Goal: Information Seeking & Learning: Learn about a topic

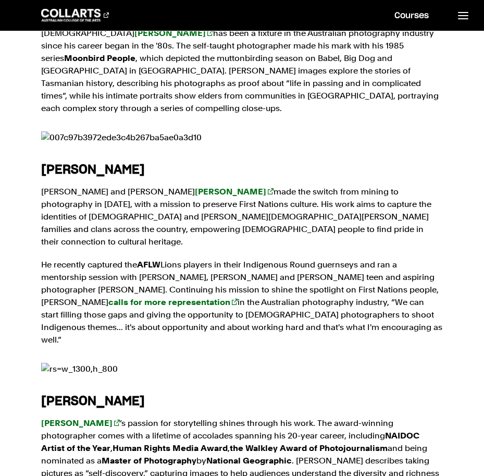
scroll to position [886, 0]
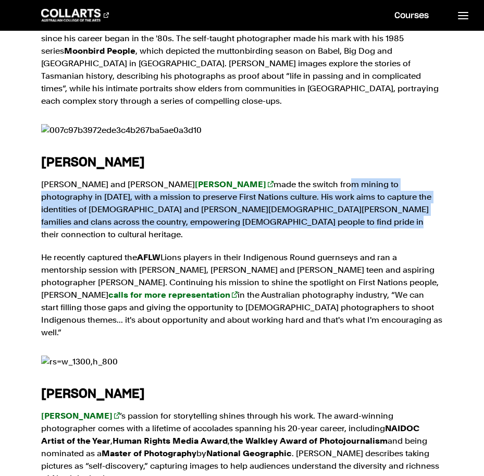
drag, startPoint x: 274, startPoint y: 121, endPoint x: 313, endPoint y: 162, distance: 56.4
click at [313, 178] on p "Darumbal and Yiman man [PERSON_NAME] made the switch from mining to photography…" at bounding box center [242, 209] width 402 height 63
click at [205, 178] on p "Darumbal and Yiman man [PERSON_NAME] made the switch from mining to photography…" at bounding box center [242, 209] width 402 height 63
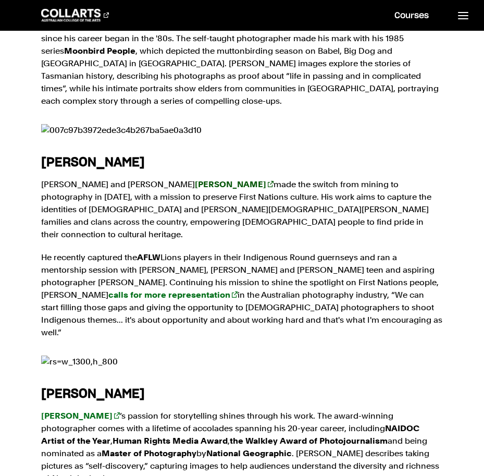
click at [195, 179] on strong "[PERSON_NAME]" at bounding box center [230, 184] width 71 height 10
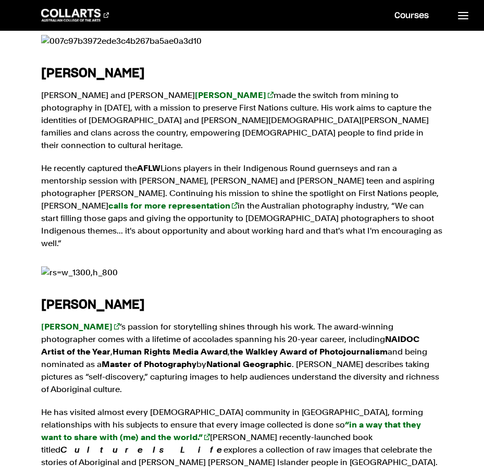
scroll to position [1042, 0]
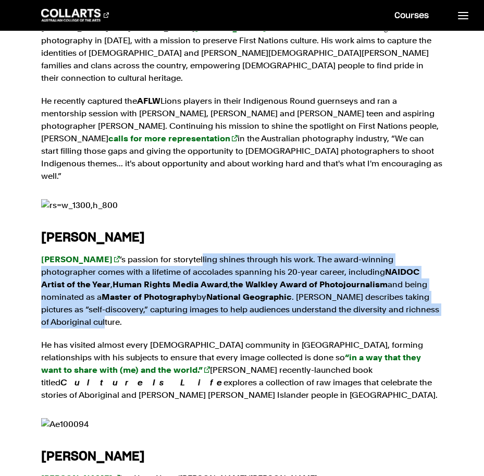
drag, startPoint x: 194, startPoint y: 168, endPoint x: 213, endPoint y: 232, distance: 66.8
click at [213, 253] on p "[PERSON_NAME] ’s passion for storytelling shines through his work. The award-wi…" at bounding box center [242, 290] width 402 height 75
click at [212, 253] on p "[PERSON_NAME] ’s passion for storytelling shines through his work. The award-wi…" at bounding box center [242, 290] width 402 height 75
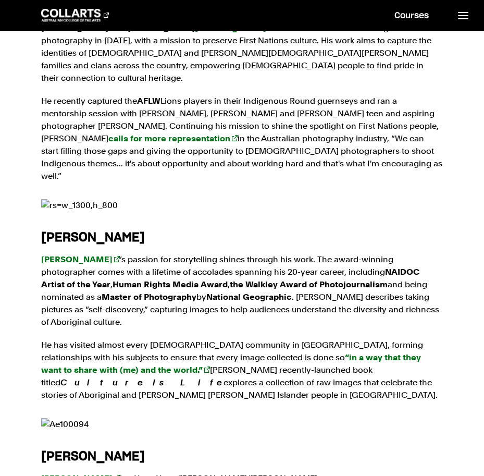
click at [94, 253] on p "[PERSON_NAME] ’s passion for storytelling shines through his work. The award-wi…" at bounding box center [242, 290] width 402 height 75
click at [93, 254] on strong "[PERSON_NAME]" at bounding box center [76, 259] width 71 height 10
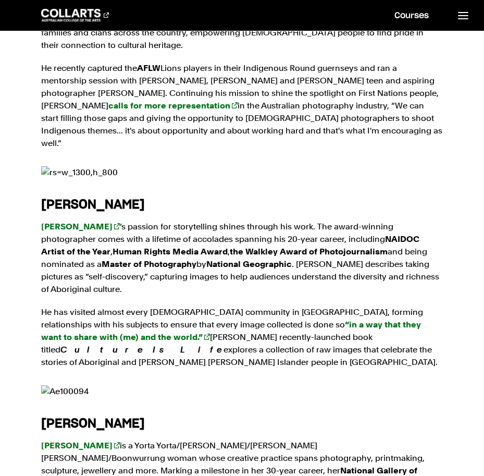
scroll to position [1251, 0]
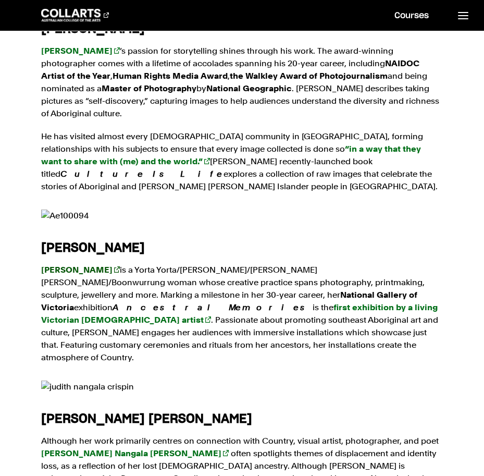
click at [86, 265] on strong "[PERSON_NAME]" at bounding box center [76, 270] width 71 height 10
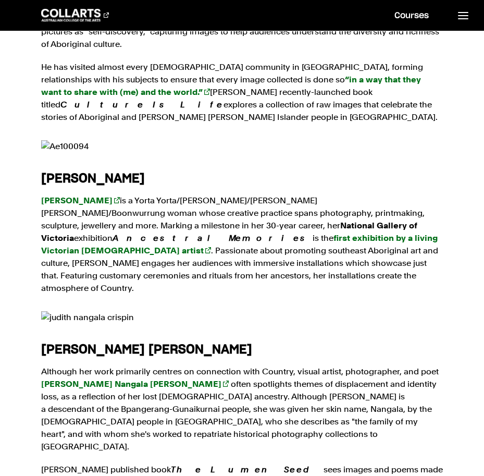
scroll to position [1355, 0]
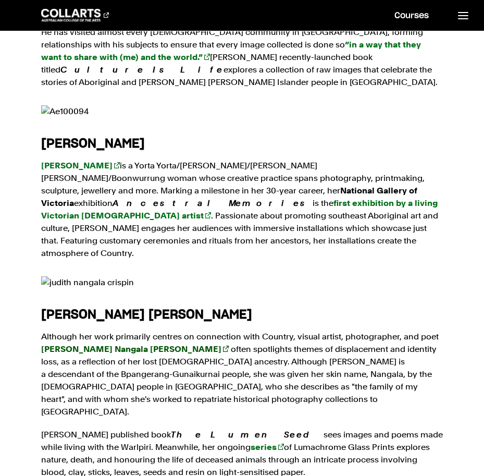
click at [113, 344] on strong "[PERSON_NAME] Nangala [PERSON_NAME]" at bounding box center [131, 349] width 180 height 10
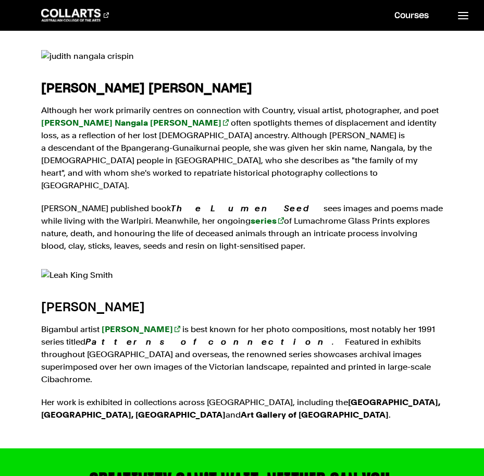
scroll to position [1616, 0]
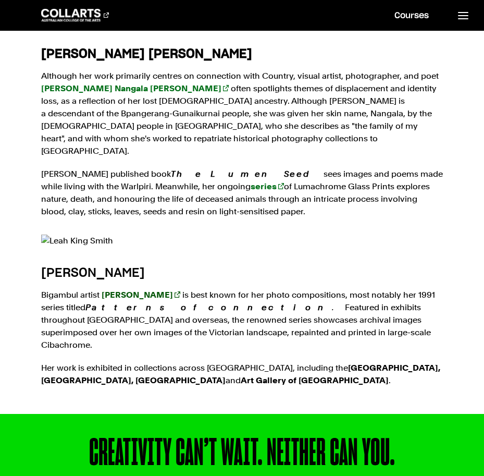
click at [118, 290] on strong "[PERSON_NAME]" at bounding box center [137, 295] width 71 height 10
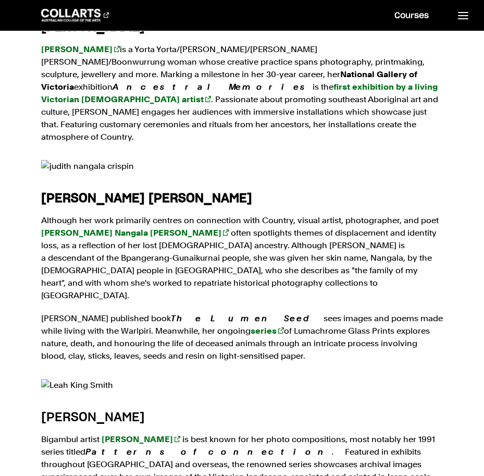
scroll to position [1459, 0]
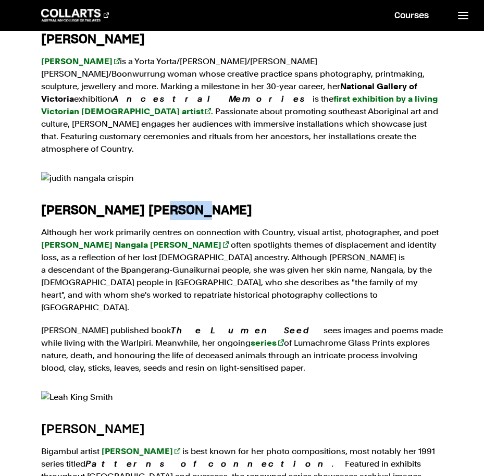
drag, startPoint x: 212, startPoint y: 91, endPoint x: 178, endPoint y: 91, distance: 34.4
click at [178, 201] on h4 "[PERSON_NAME] [PERSON_NAME]" at bounding box center [242, 210] width 402 height 19
drag, startPoint x: 36, startPoint y: 129, endPoint x: 134, endPoint y: 129, distance: 98.0
drag, startPoint x: 134, startPoint y: 129, endPoint x: 126, endPoint y: 130, distance: 8.9
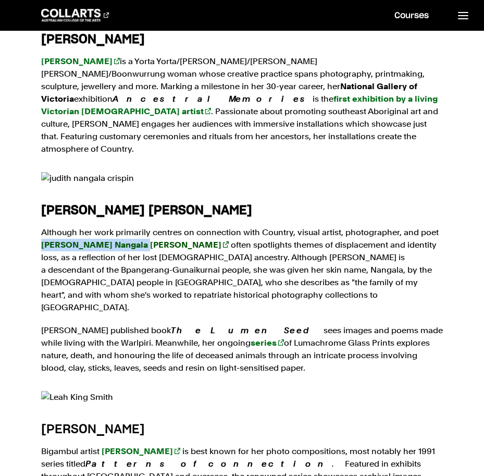
copy strong "[PERSON_NAME] Nangala [PERSON_NAME]"
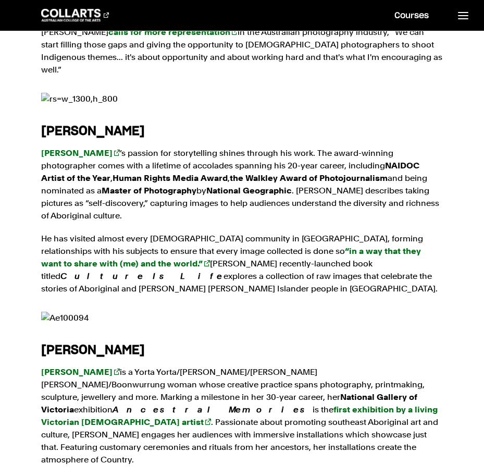
scroll to position [1147, 0]
